Goal: Task Accomplishment & Management: Manage account settings

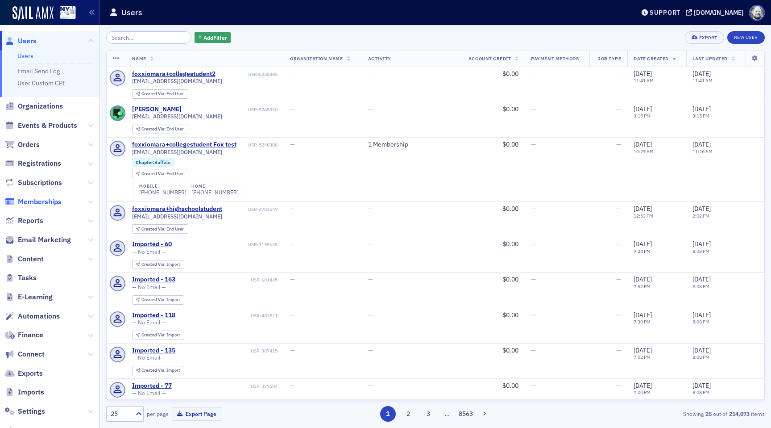
click at [47, 205] on span "Memberships" at bounding box center [40, 202] width 44 height 10
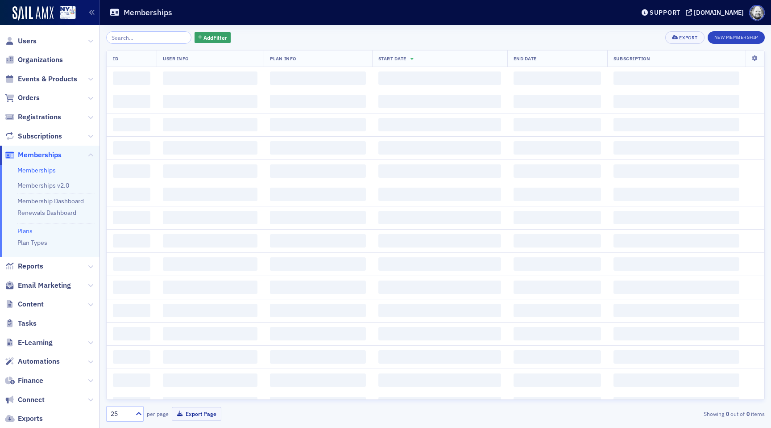
click at [27, 232] on link "Plans" at bounding box center [24, 231] width 15 height 8
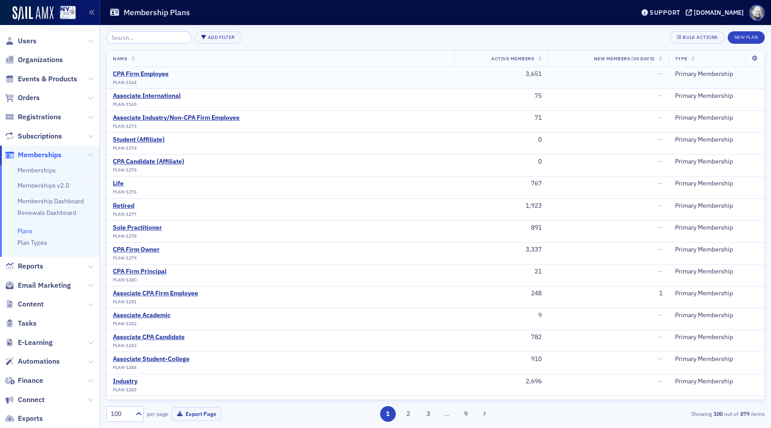
click at [155, 74] on div "CPA Firm Employee" at bounding box center [141, 74] width 56 height 8
click at [46, 174] on link "Memberships" at bounding box center [36, 170] width 38 height 8
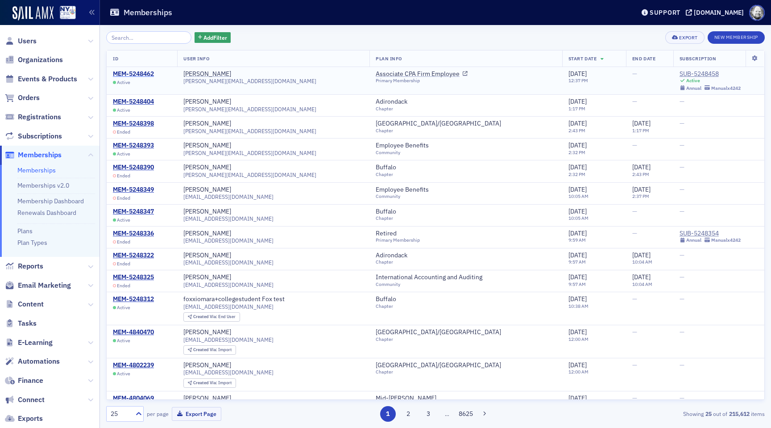
click at [141, 72] on div "MEM-5248462" at bounding box center [133, 74] width 41 height 8
click at [33, 239] on link "Plan Types" at bounding box center [32, 242] width 30 height 8
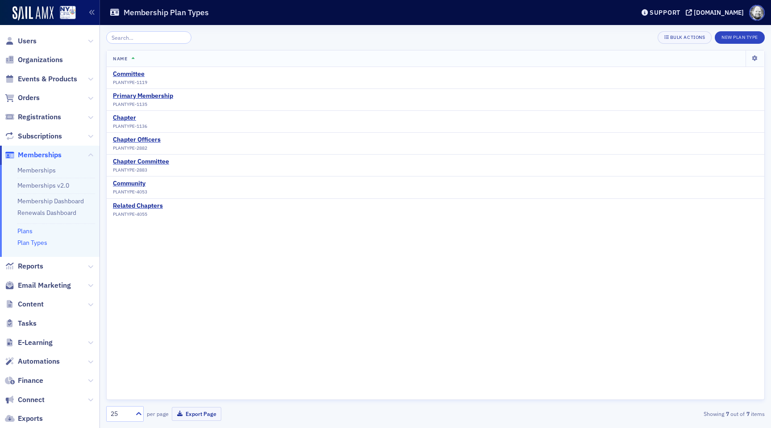
click at [26, 230] on link "Plans" at bounding box center [24, 231] width 15 height 8
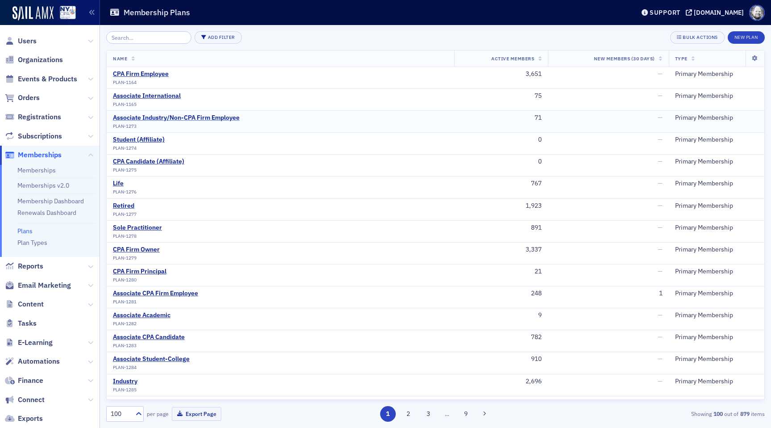
click at [137, 119] on div "Associate Industry/Non-CPA Firm Employee" at bounding box center [176, 118] width 127 height 8
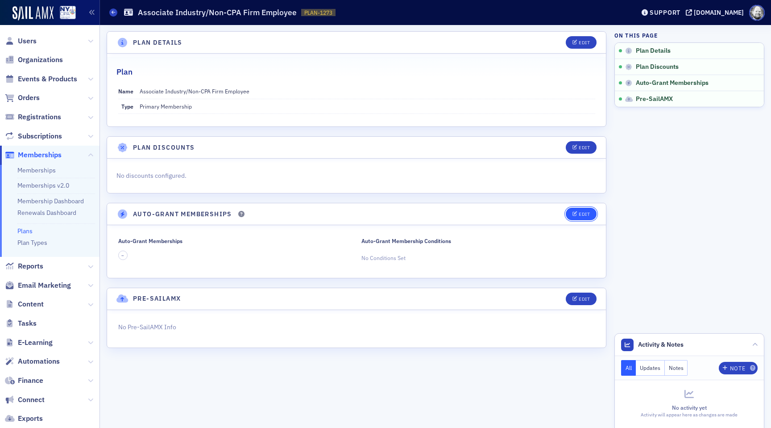
click at [589, 210] on button "Edit" at bounding box center [581, 214] width 31 height 12
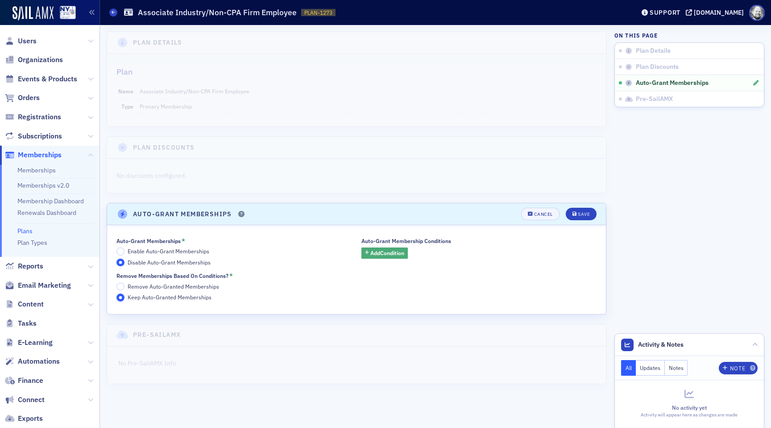
click at [376, 255] on span "Add Condition" at bounding box center [387, 253] width 34 height 8
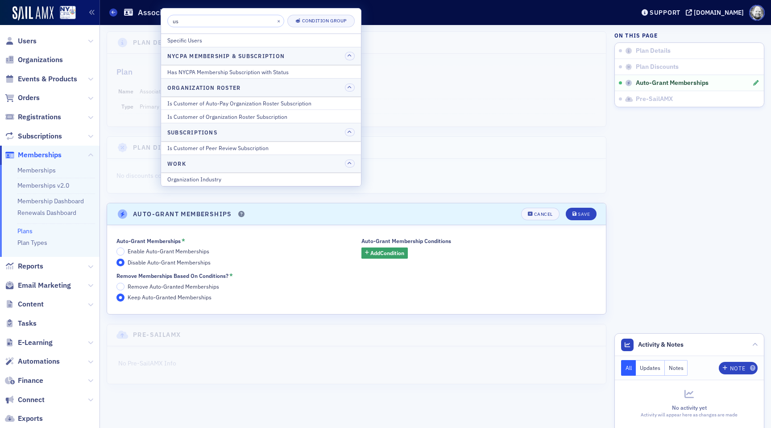
type input "u"
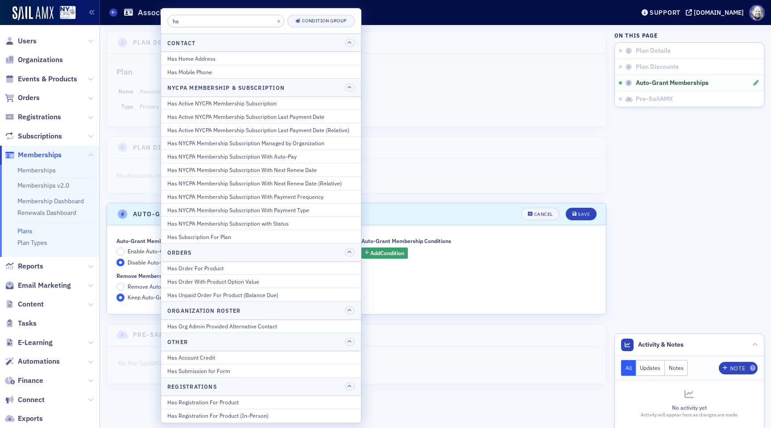
type input "h"
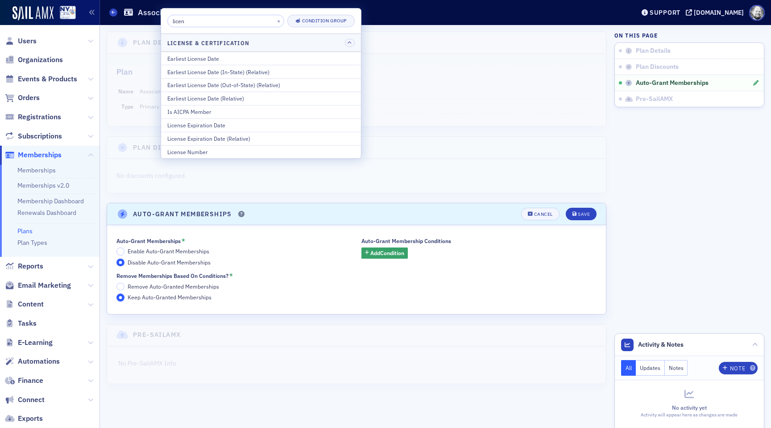
type input "licen"
click at [545, 212] on div "Cancel" at bounding box center [543, 214] width 19 height 5
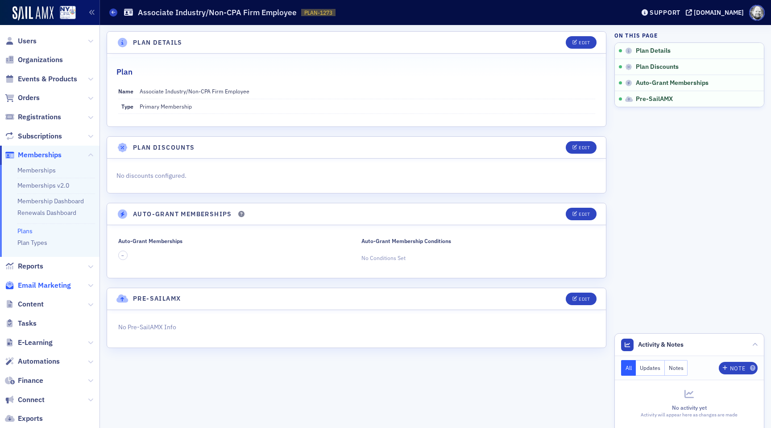
scroll to position [95, 0]
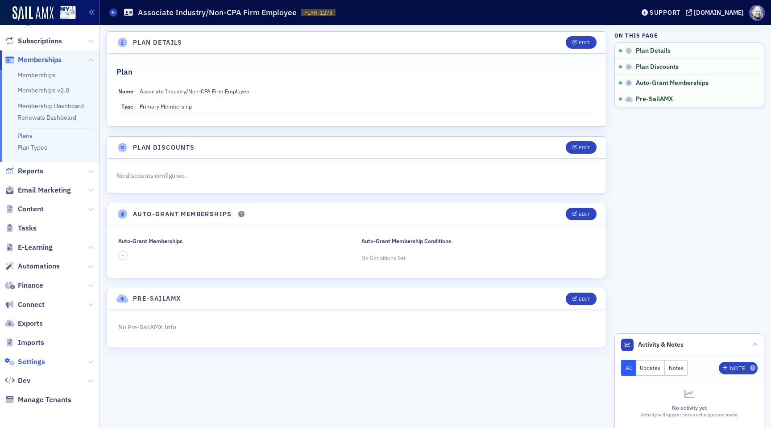
click at [37, 359] on span "Settings" at bounding box center [31, 362] width 27 height 10
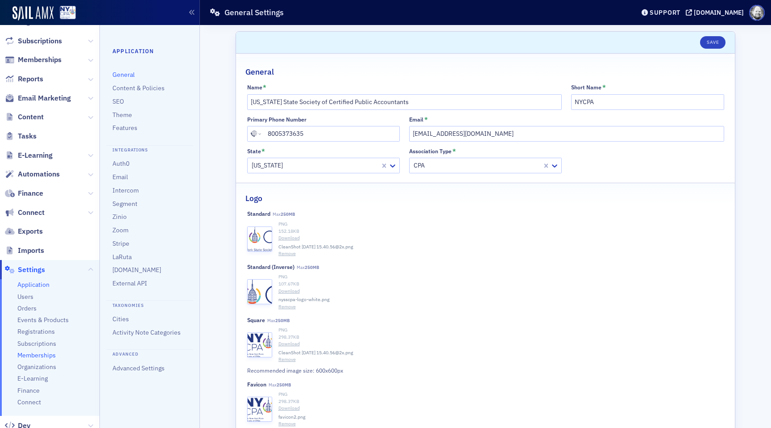
click at [43, 355] on span "Memberships" at bounding box center [36, 355] width 38 height 8
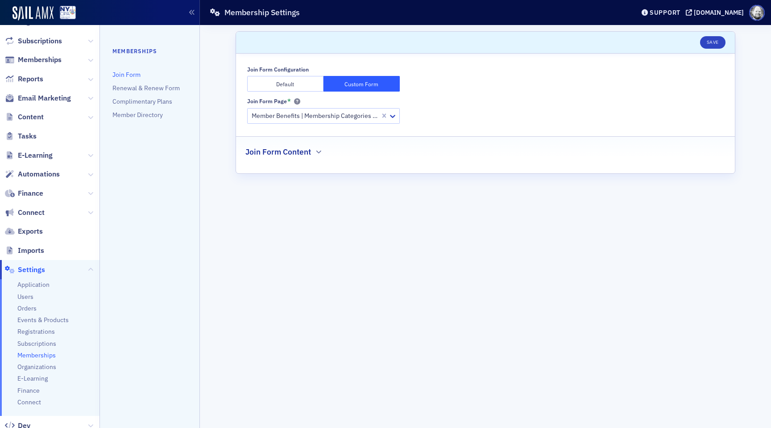
click at [287, 143] on div "Join Form Content" at bounding box center [485, 147] width 480 height 21
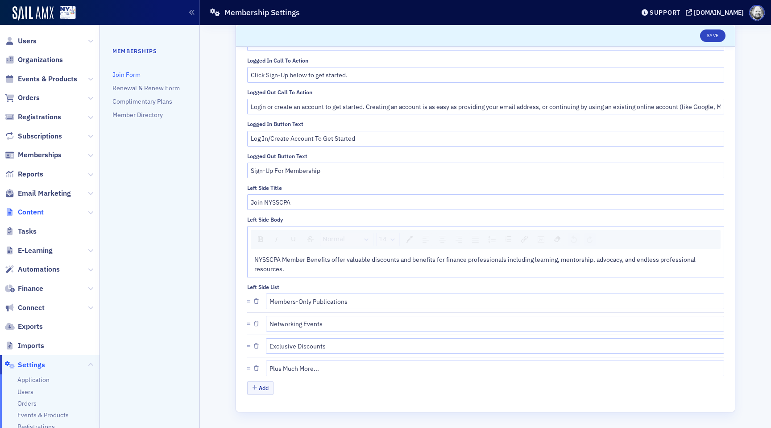
click at [40, 214] on span "Content" at bounding box center [31, 212] width 26 height 10
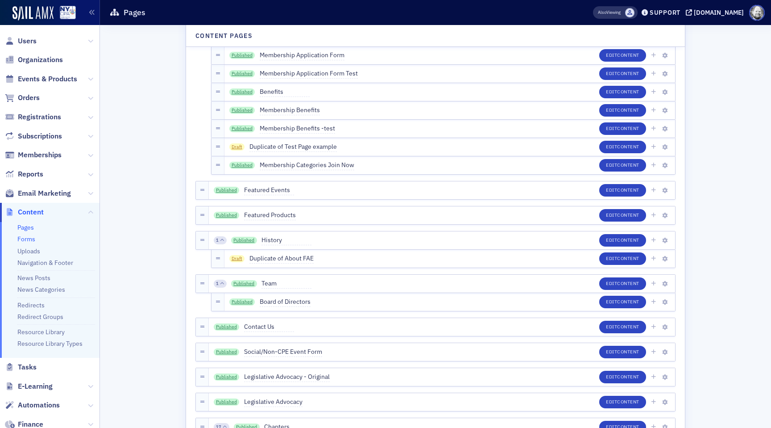
click at [28, 241] on link "Forms" at bounding box center [26, 239] width 18 height 8
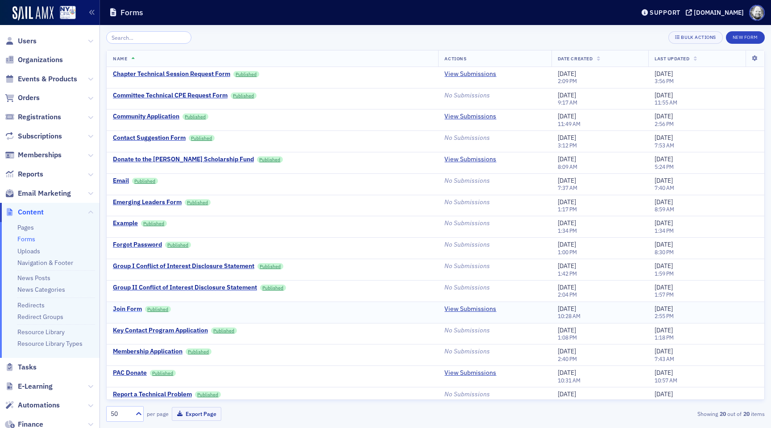
click at [133, 308] on div "Join Form" at bounding box center [127, 309] width 29 height 8
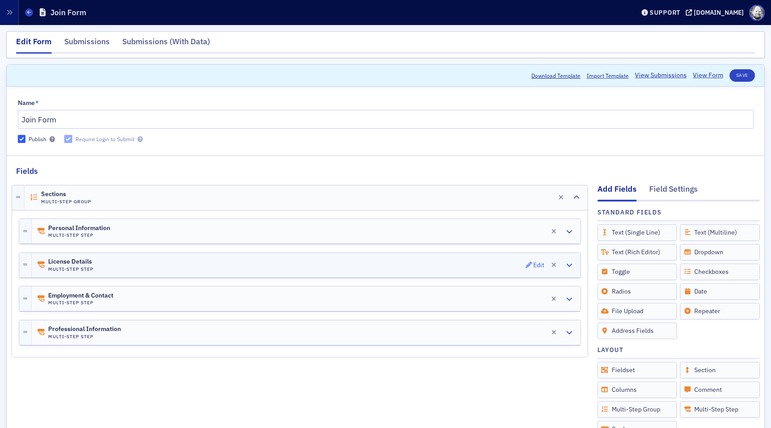
click at [534, 260] on button "Edit" at bounding box center [535, 264] width 19 height 12
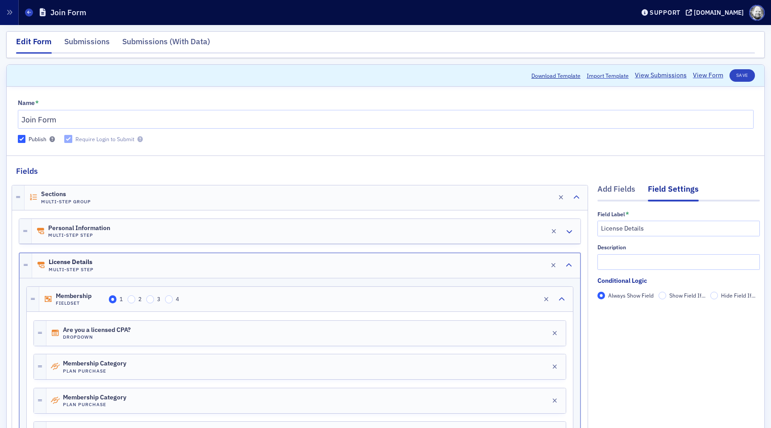
click at [684, 296] on span "Show Field If..." at bounding box center [687, 294] width 36 height 7
click at [667, 296] on input "Show Field If..." at bounding box center [663, 295] width 8 height 8
click at [634, 308] on span "Add Condition" at bounding box center [623, 311] width 34 height 8
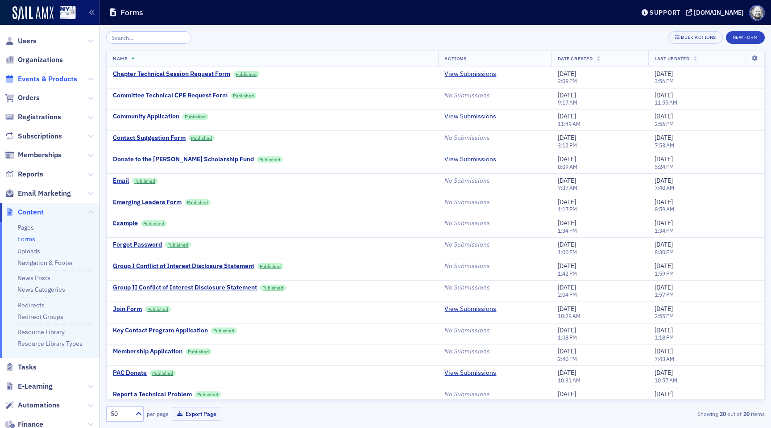
click at [43, 79] on span "Events & Products" at bounding box center [47, 79] width 59 height 10
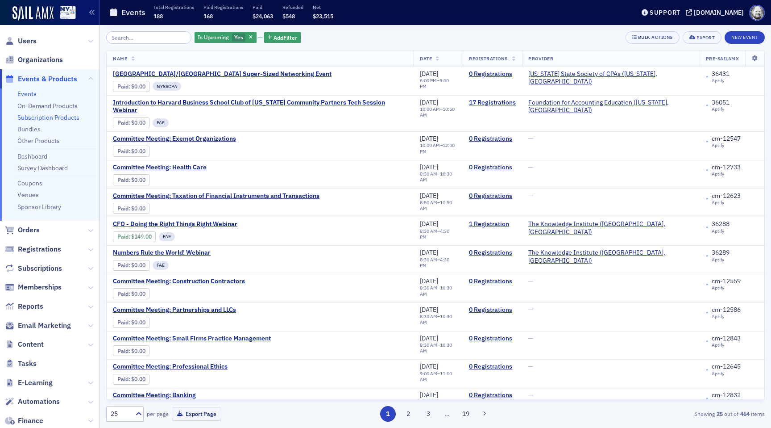
click at [49, 118] on link "Subscription Products" at bounding box center [48, 117] width 62 height 8
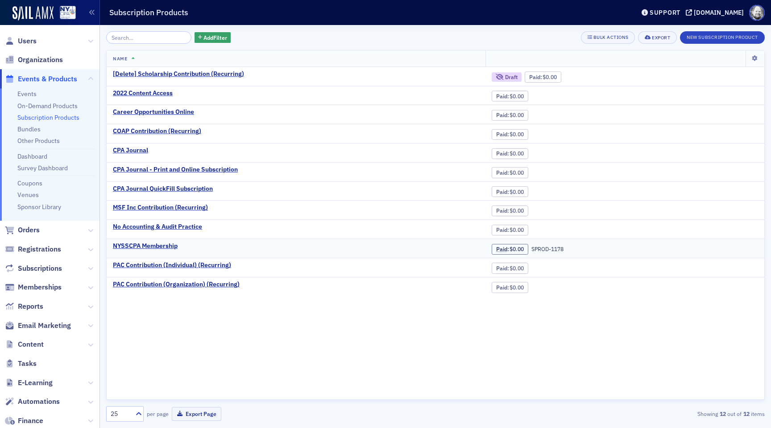
click at [146, 240] on td "NYSSCPA Membership" at bounding box center [296, 248] width 379 height 19
click at [146, 249] on div "NYSSCPA Membership" at bounding box center [145, 246] width 65 height 8
click at [154, 245] on div "NYSSCPA Membership" at bounding box center [145, 246] width 65 height 8
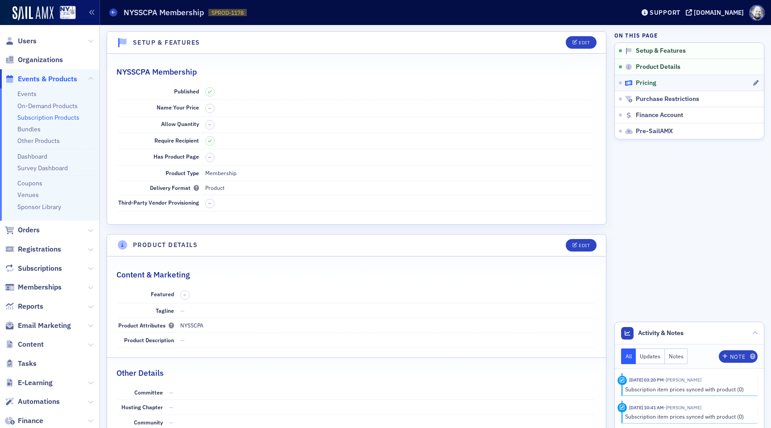
click at [642, 80] on span "Pricing" at bounding box center [646, 83] width 21 height 8
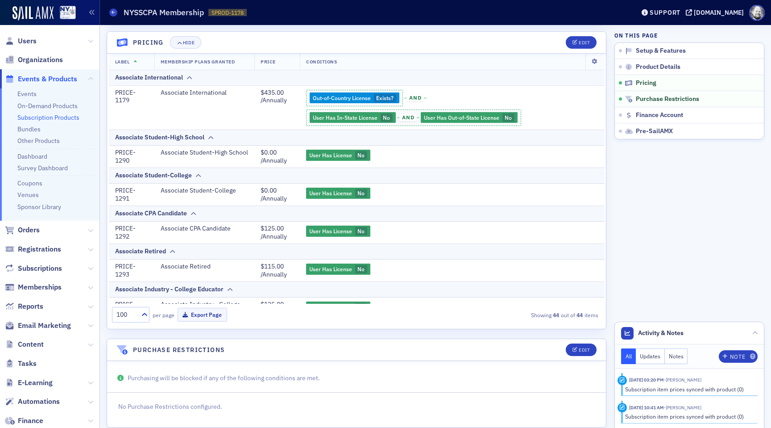
scroll to position [488, 0]
click at [583, 42] on div "Edit" at bounding box center [584, 42] width 11 height 5
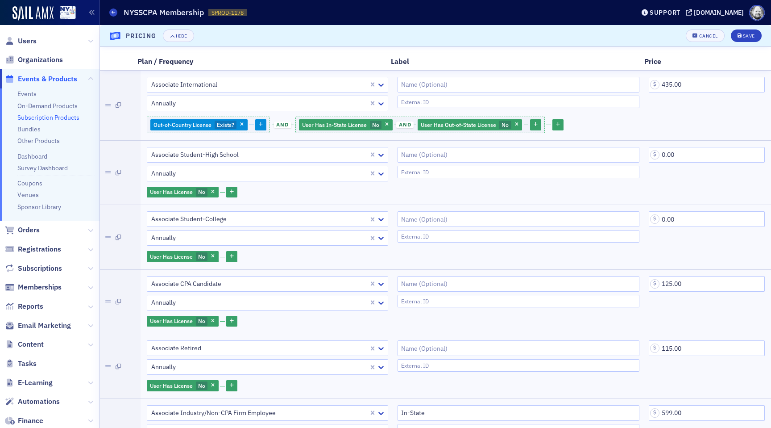
scroll to position [181, 0]
click at [564, 121] on button "button" at bounding box center [557, 124] width 11 height 11
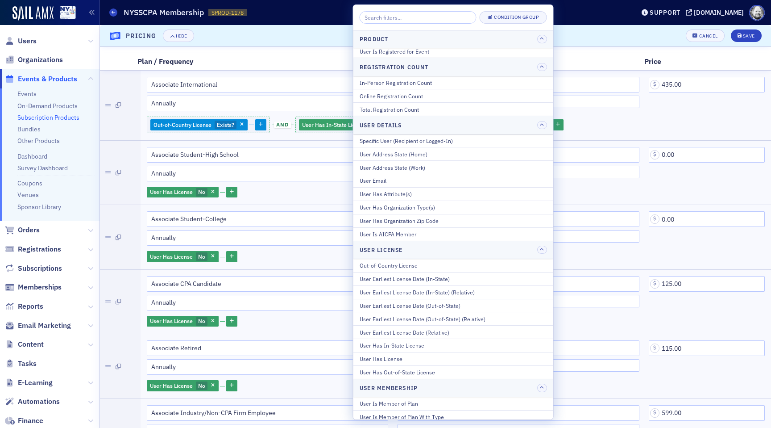
scroll to position [319, 0]
